Goal: Task Accomplishment & Management: Use online tool/utility

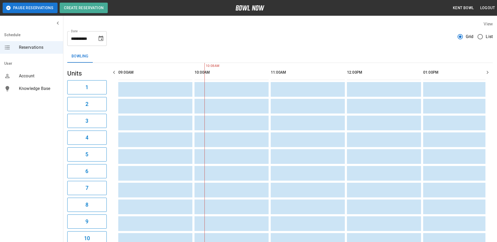
scroll to position [0, 76]
